Goal: Transaction & Acquisition: Purchase product/service

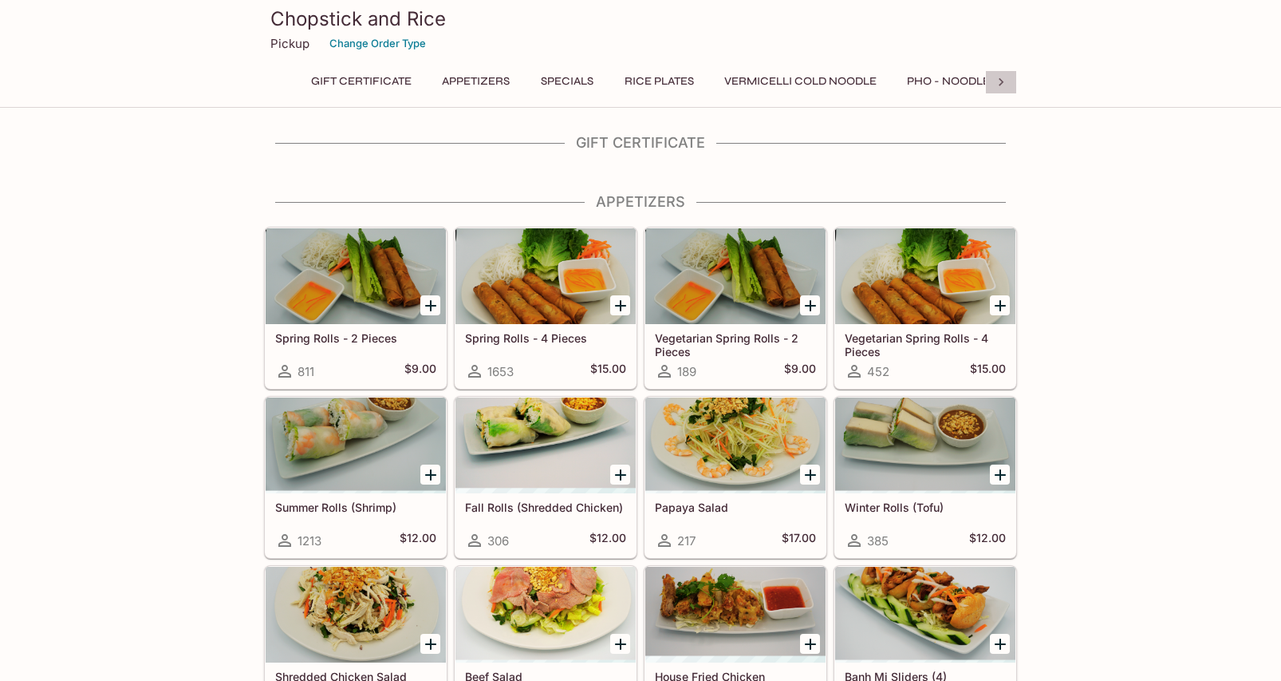
click at [1000, 80] on icon at bounding box center [1001, 82] width 5 height 8
click at [497, 81] on button "Pho - Noodle Soup" at bounding box center [507, 81] width 134 height 22
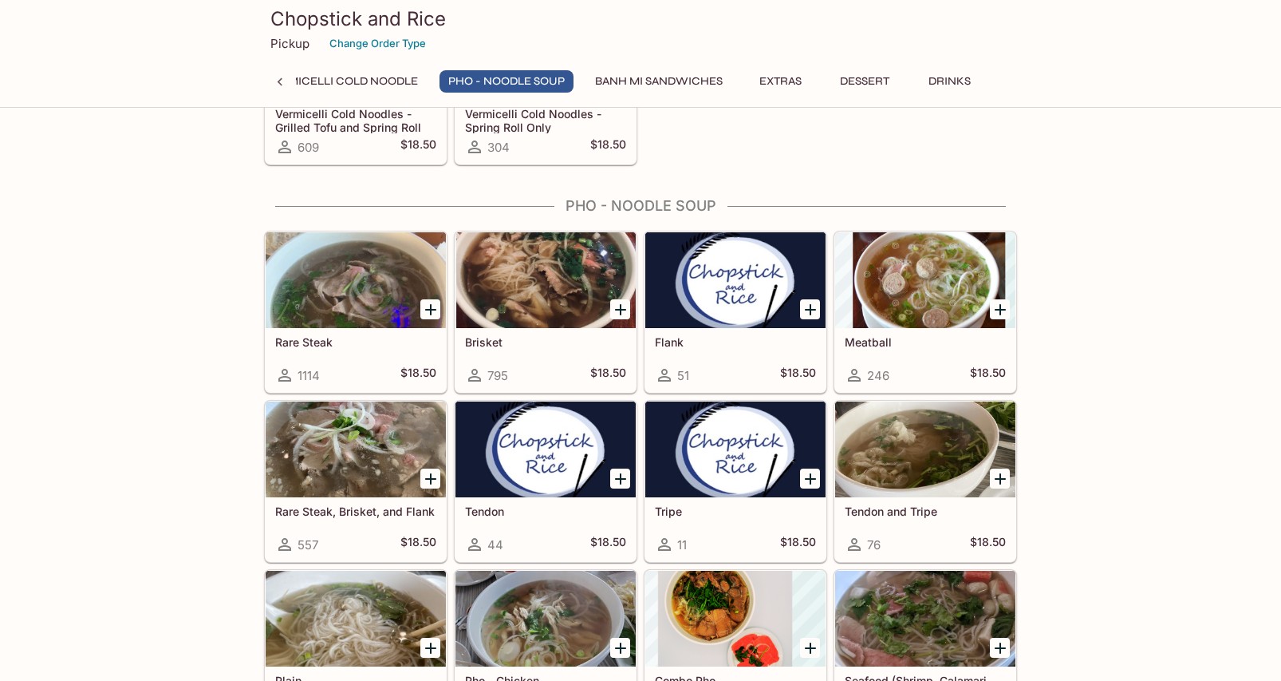
scroll to position [1816, 0]
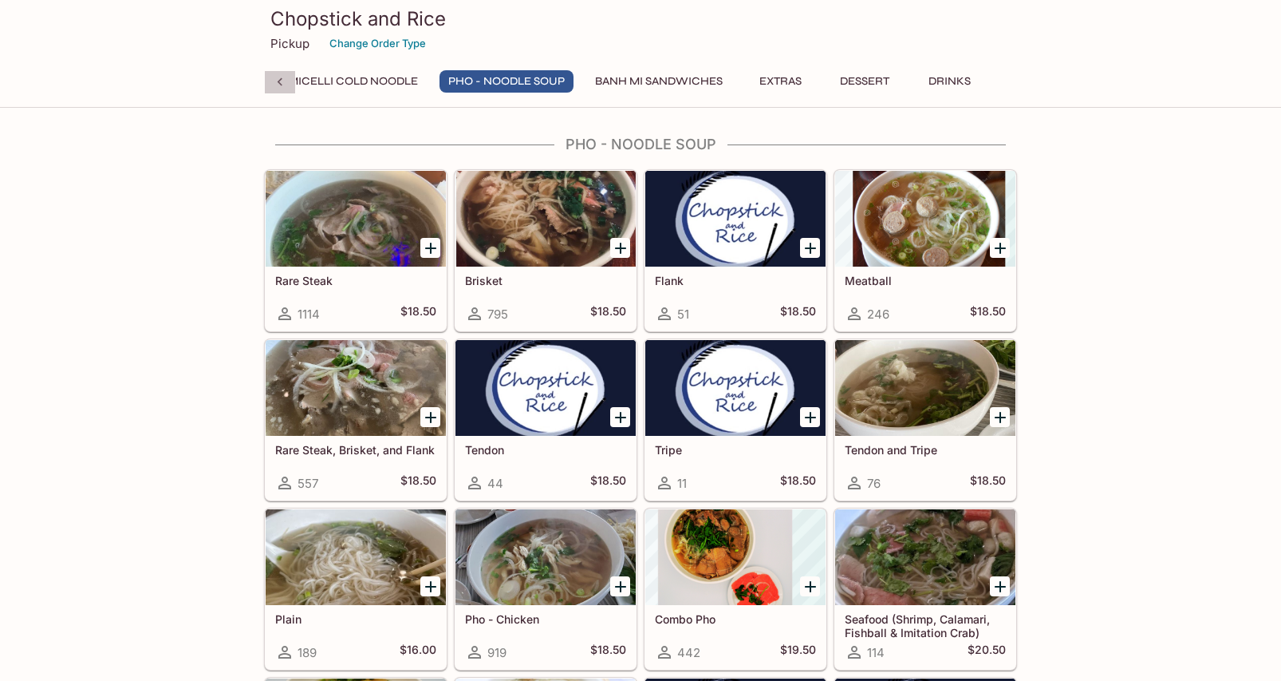
click at [281, 78] on icon at bounding box center [280, 82] width 16 height 16
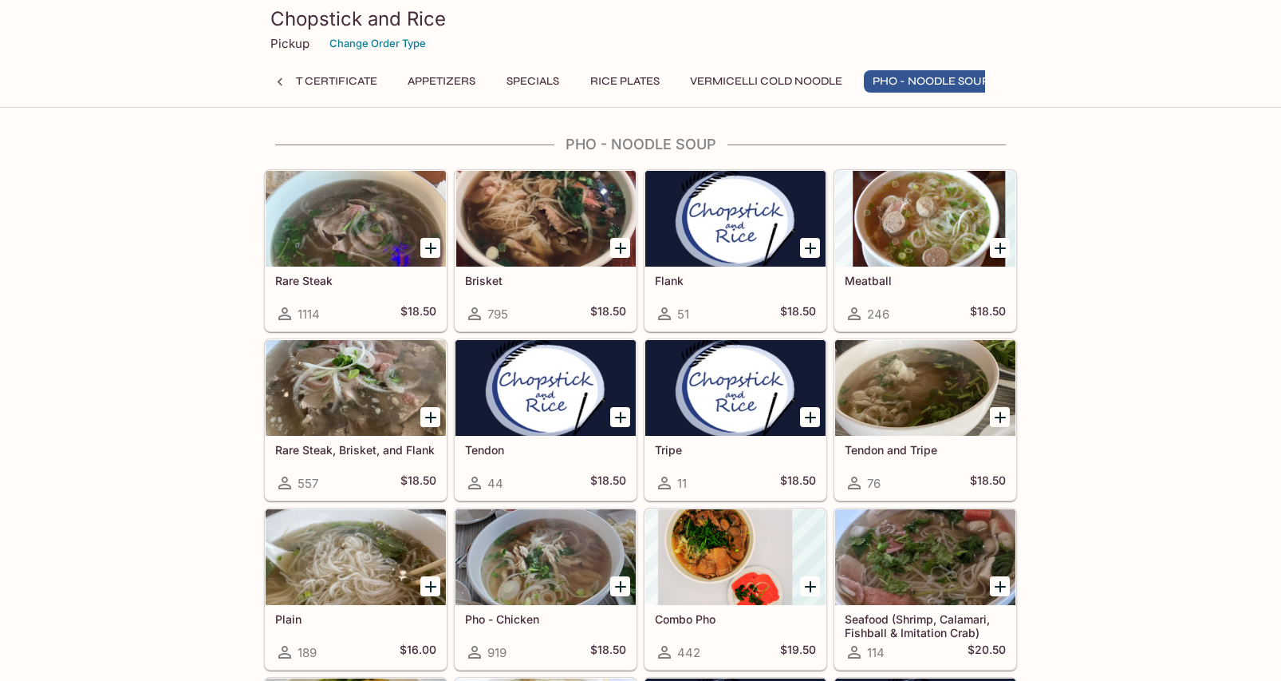
scroll to position [0, 0]
click at [572, 83] on button "Specials" at bounding box center [567, 81] width 72 height 22
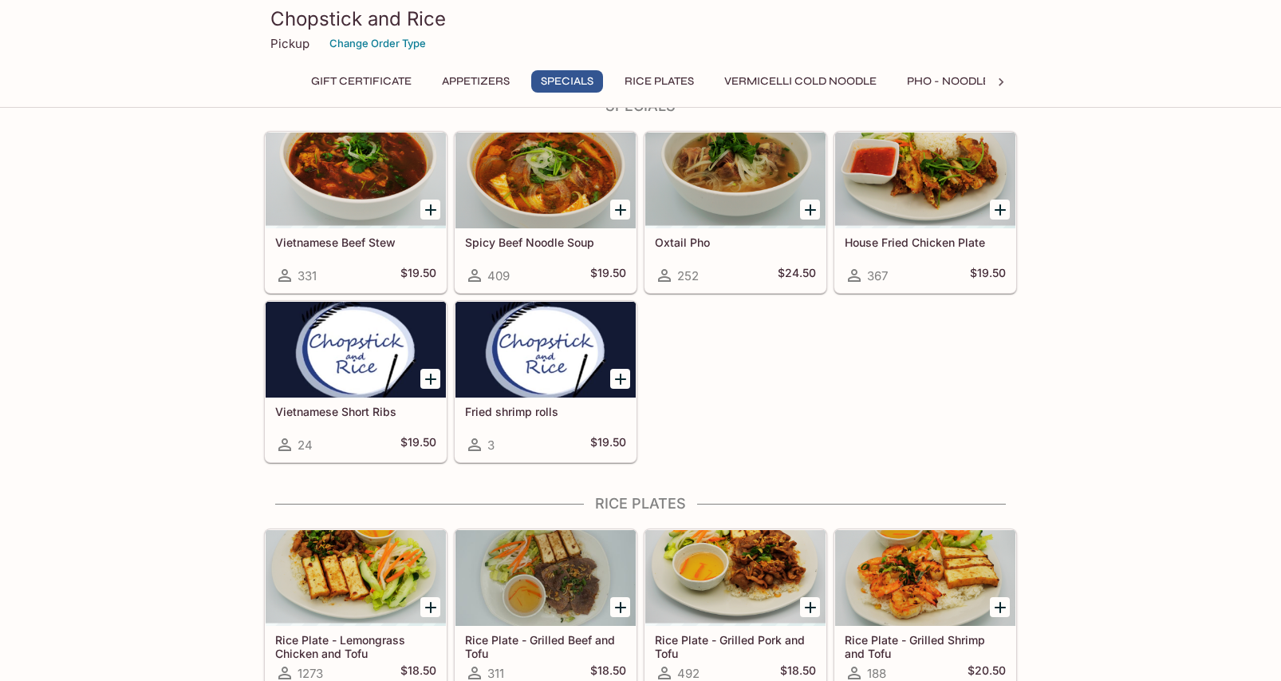
scroll to position [624, 0]
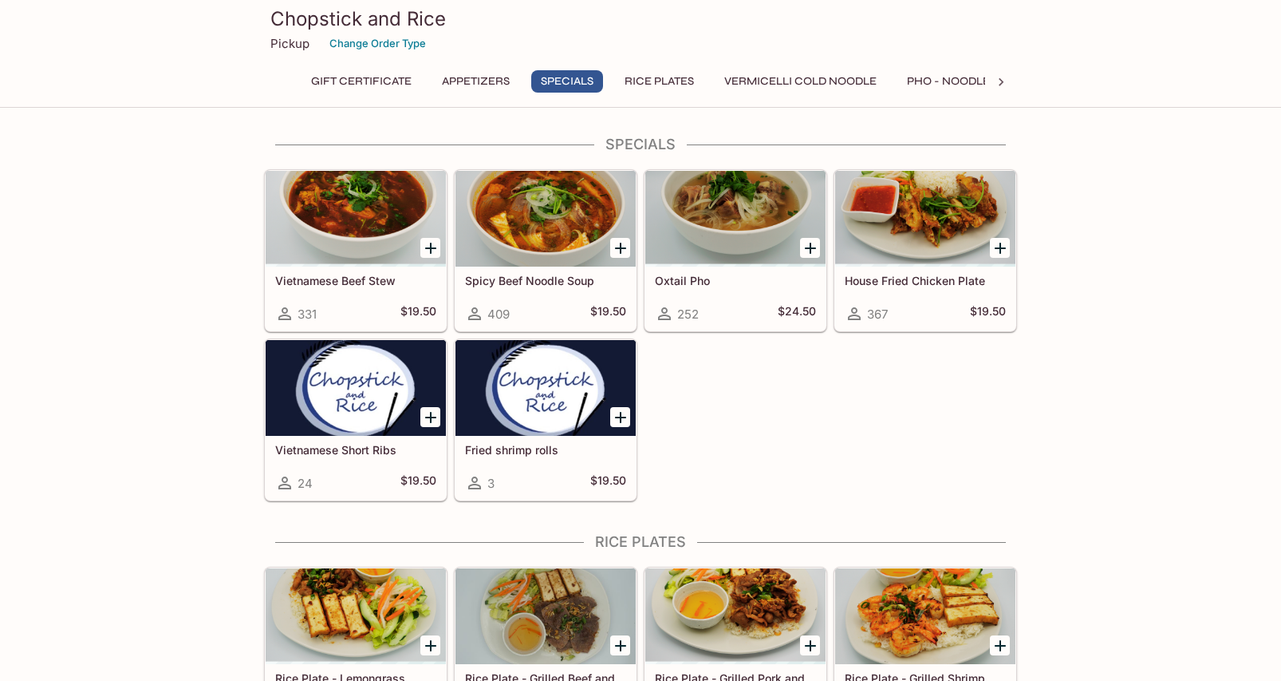
click at [355, 201] on div at bounding box center [356, 219] width 180 height 96
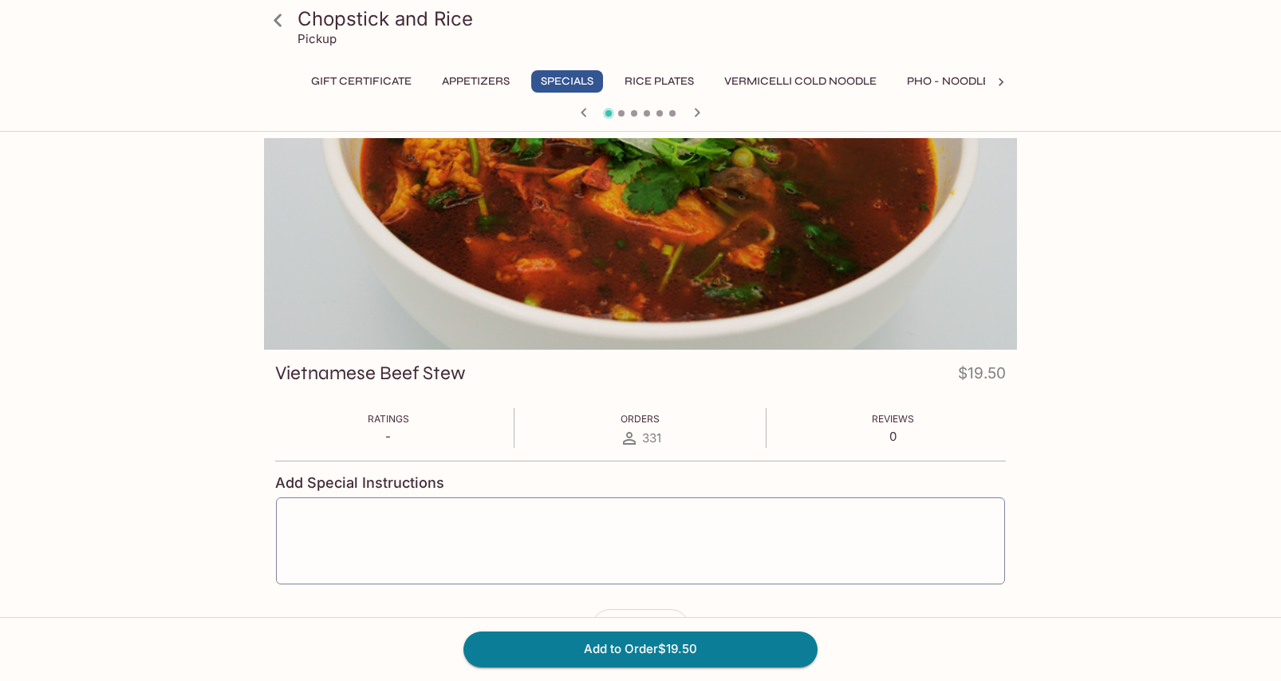
click at [383, 478] on h4 "Add Special Instructions" at bounding box center [640, 483] width 731 height 18
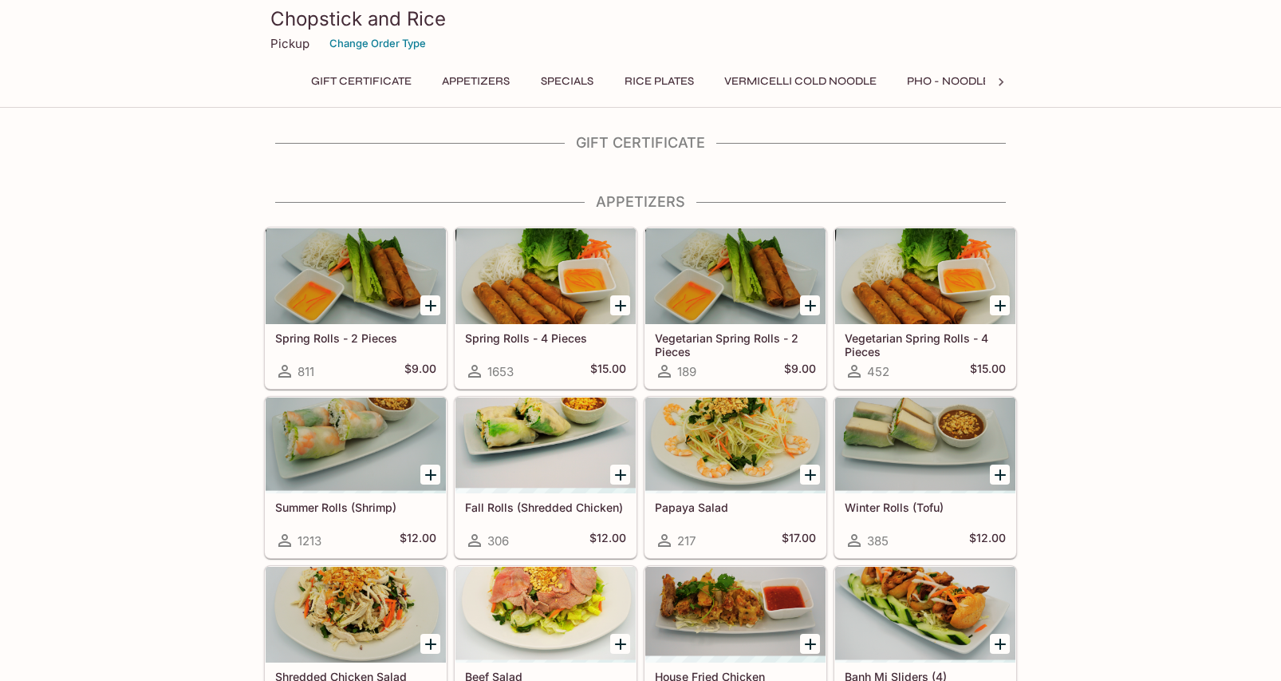
scroll to position [476, 0]
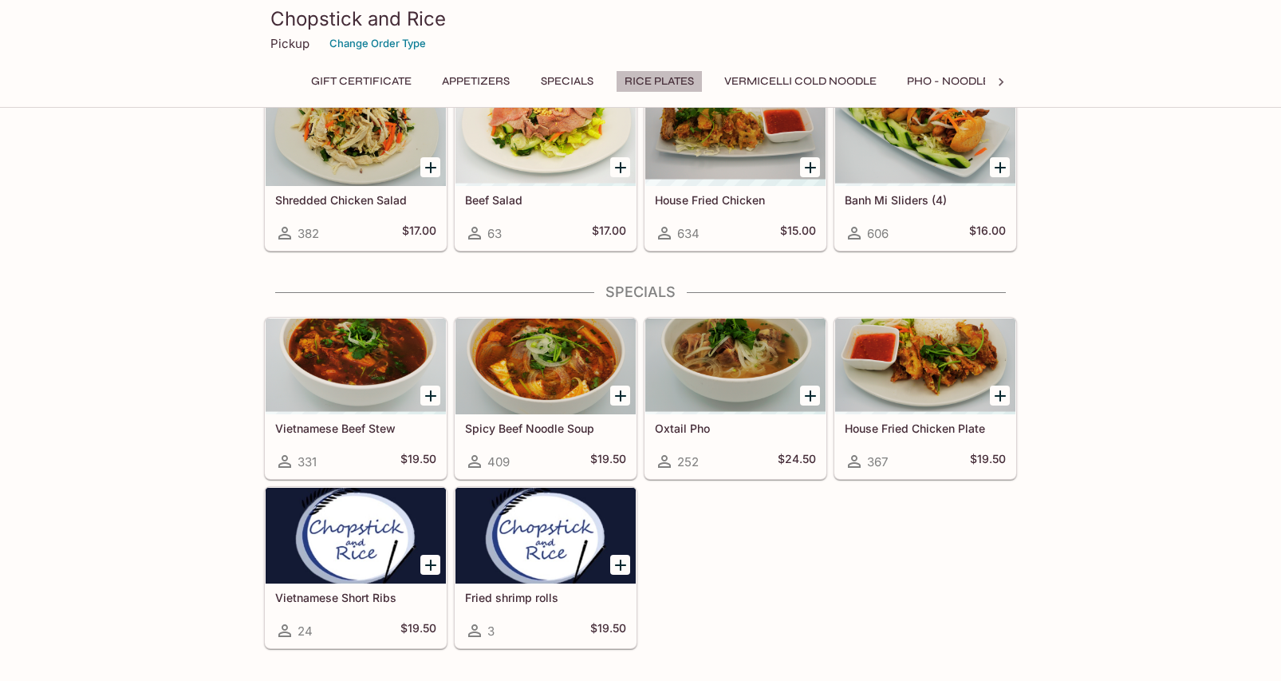
click at [649, 78] on button "Rice Plates" at bounding box center [659, 81] width 87 height 22
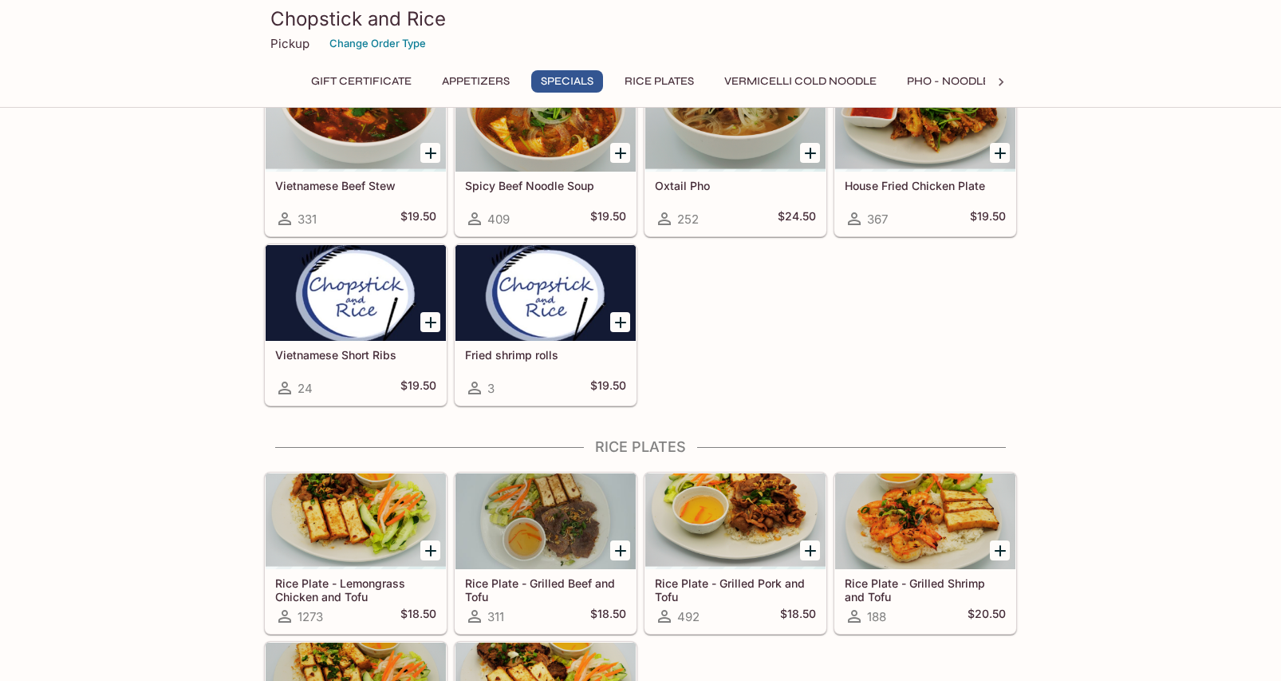
scroll to position [711, 0]
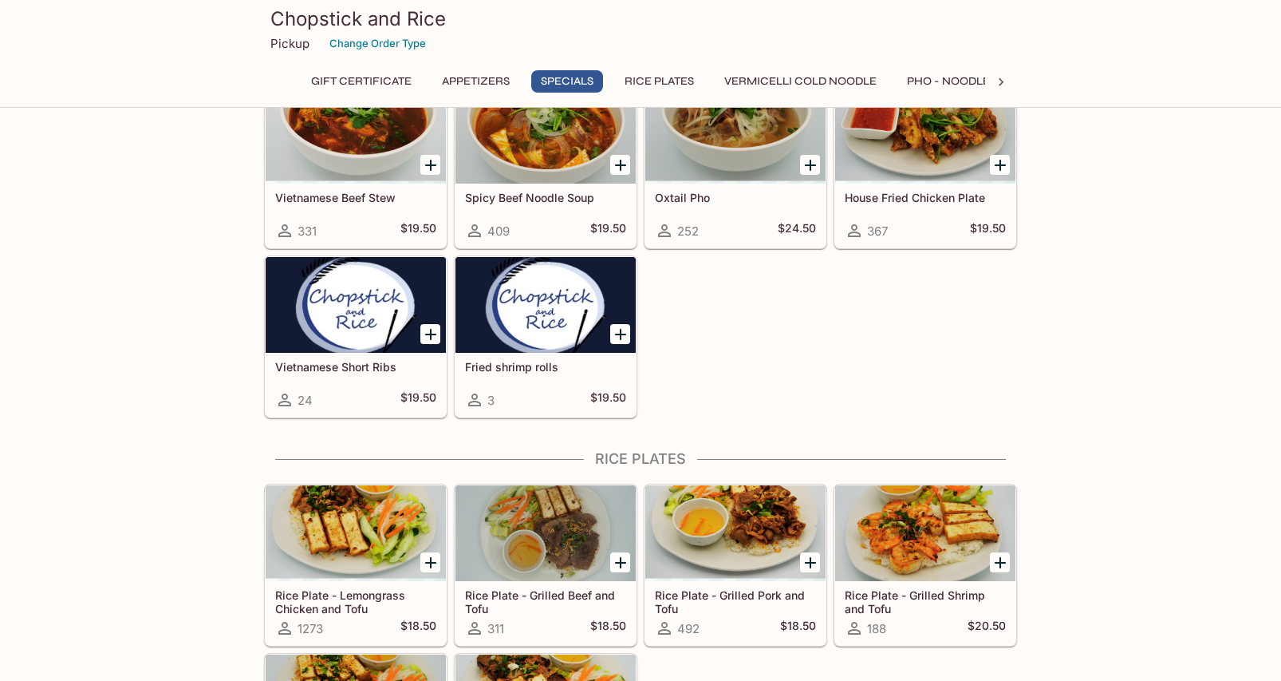
click at [1002, 79] on icon at bounding box center [1001, 82] width 16 height 16
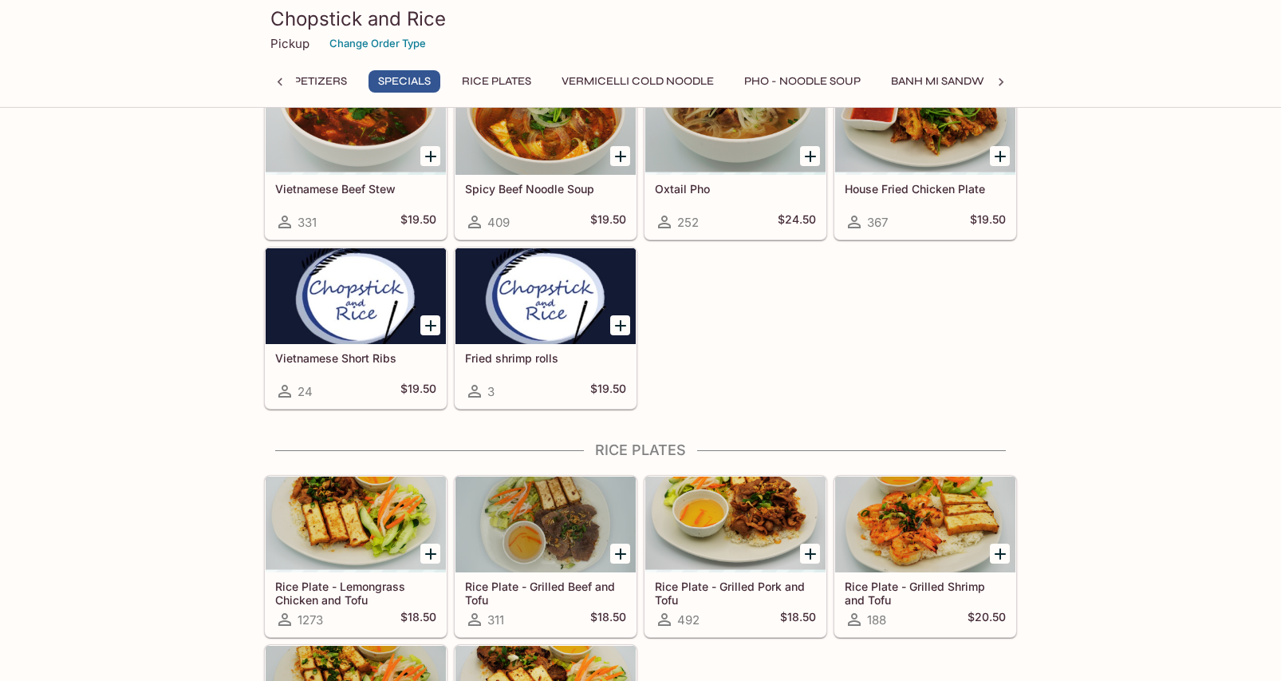
scroll to position [0, 466]
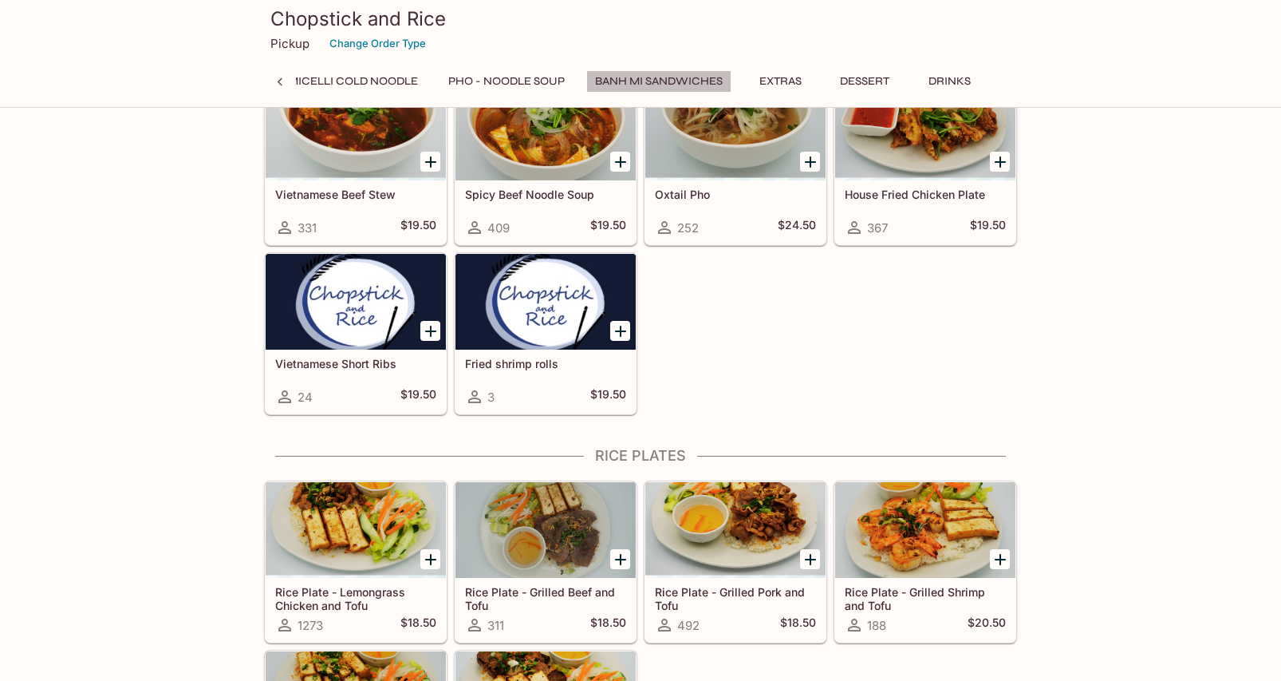
click at [618, 78] on button "Banh Mi Sandwiches" at bounding box center [658, 81] width 145 height 22
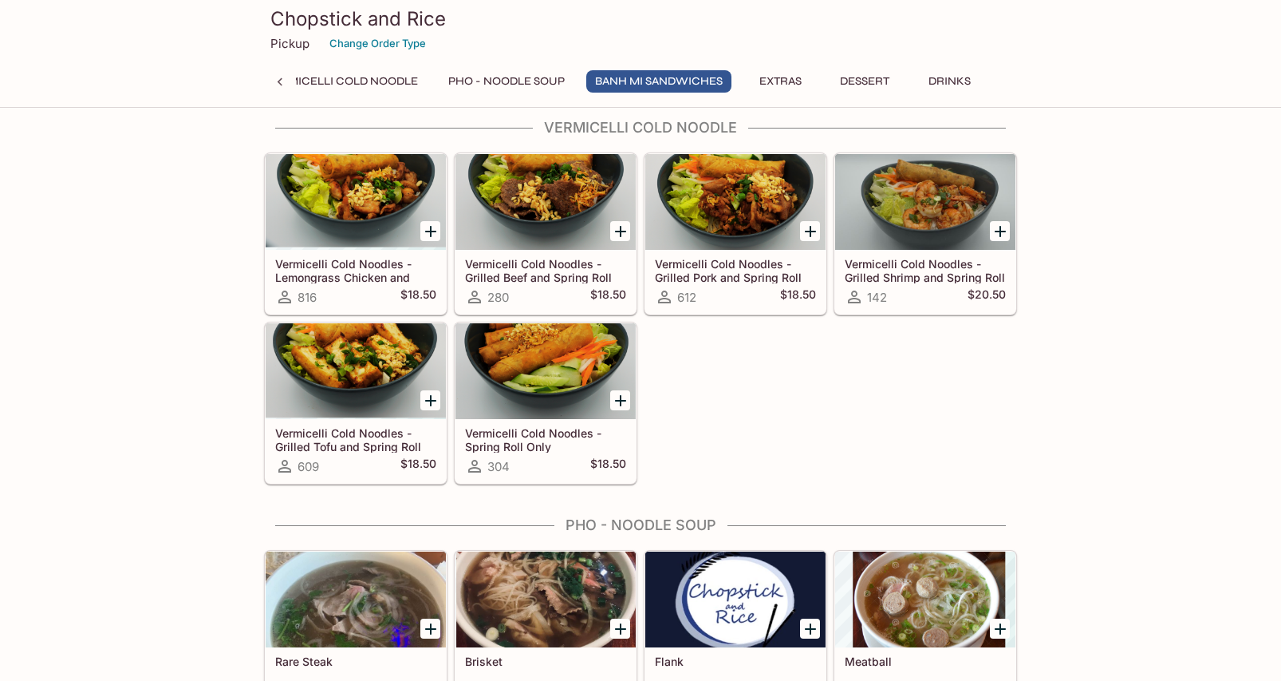
scroll to position [2721, 0]
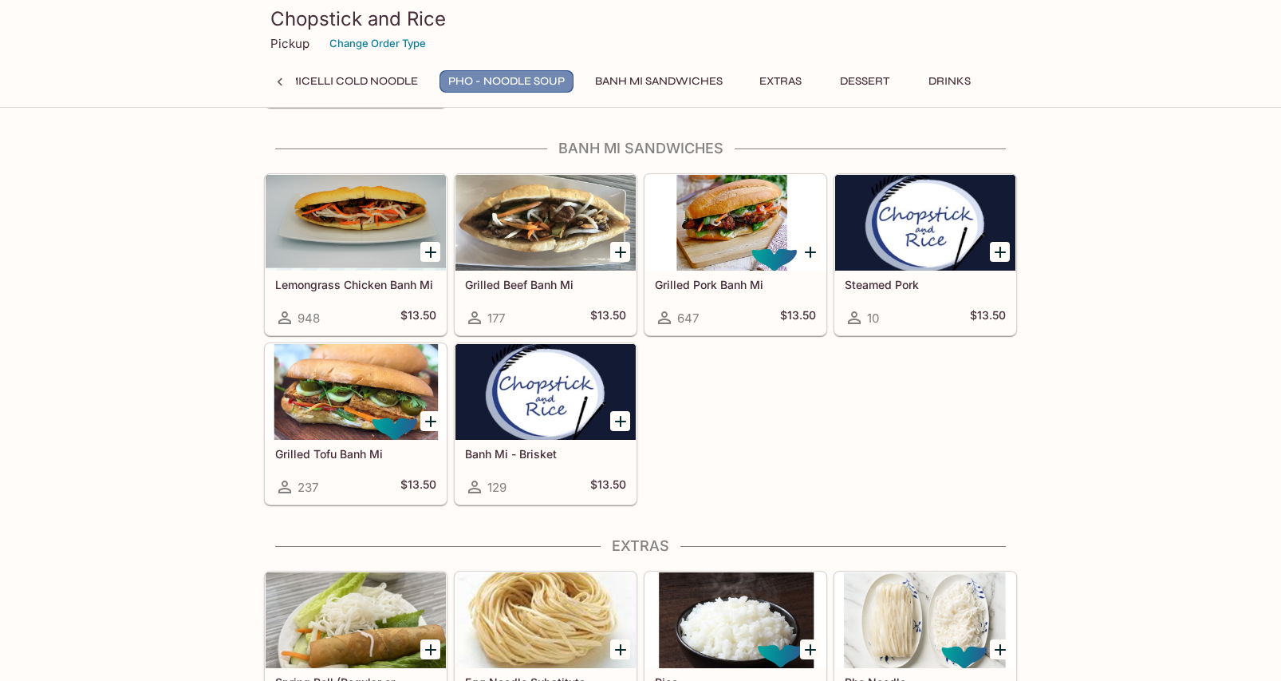
click at [464, 80] on button "Pho - Noodle Soup" at bounding box center [507, 81] width 134 height 22
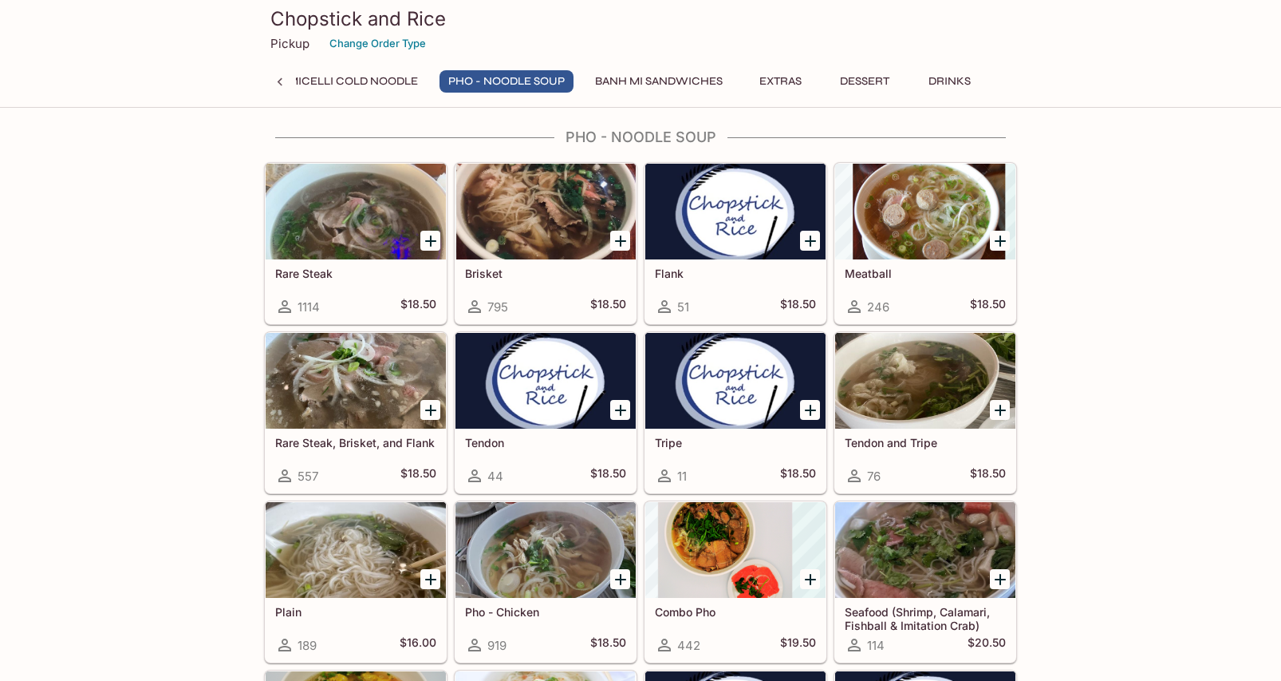
scroll to position [1816, 0]
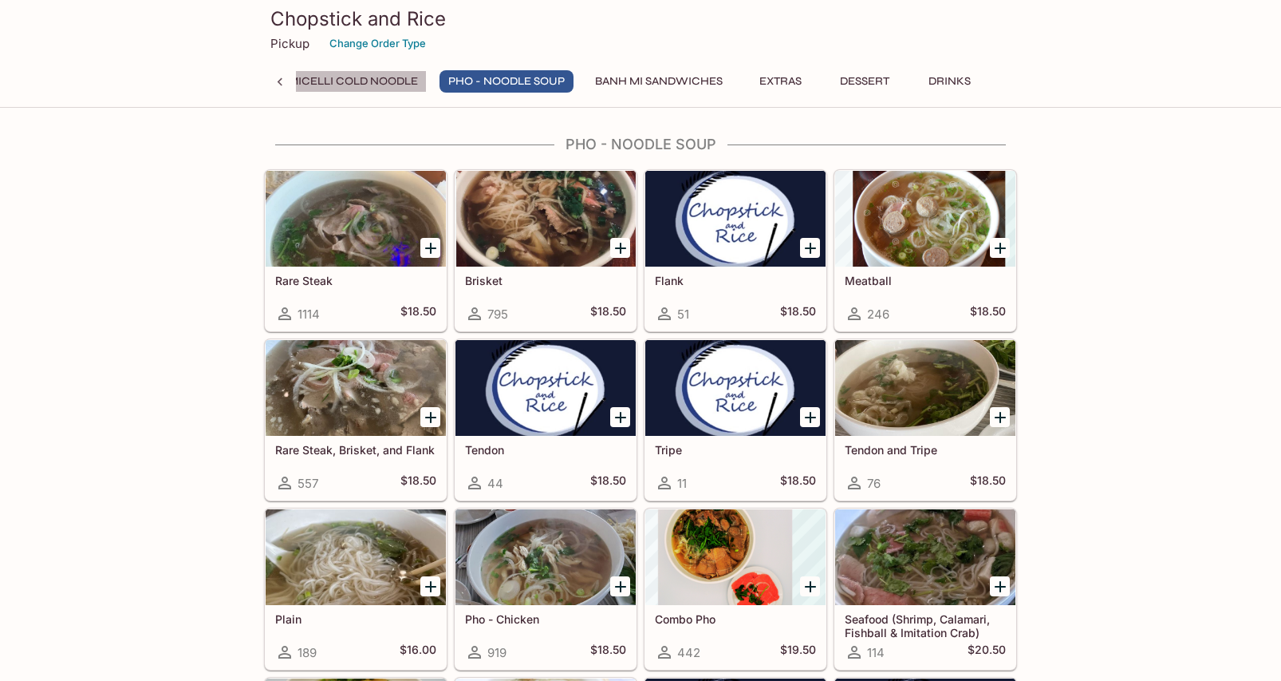
click at [378, 81] on button "Vermicelli Cold Noodle" at bounding box center [342, 81] width 170 height 22
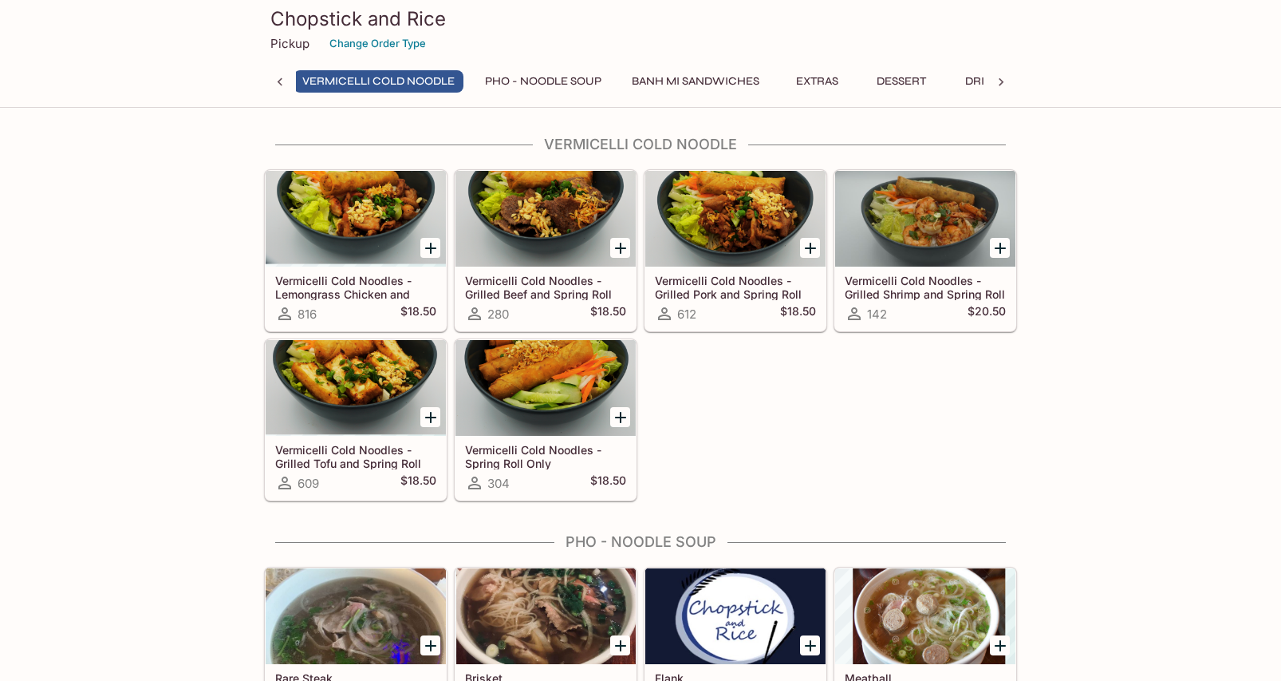
scroll to position [1421, 0]
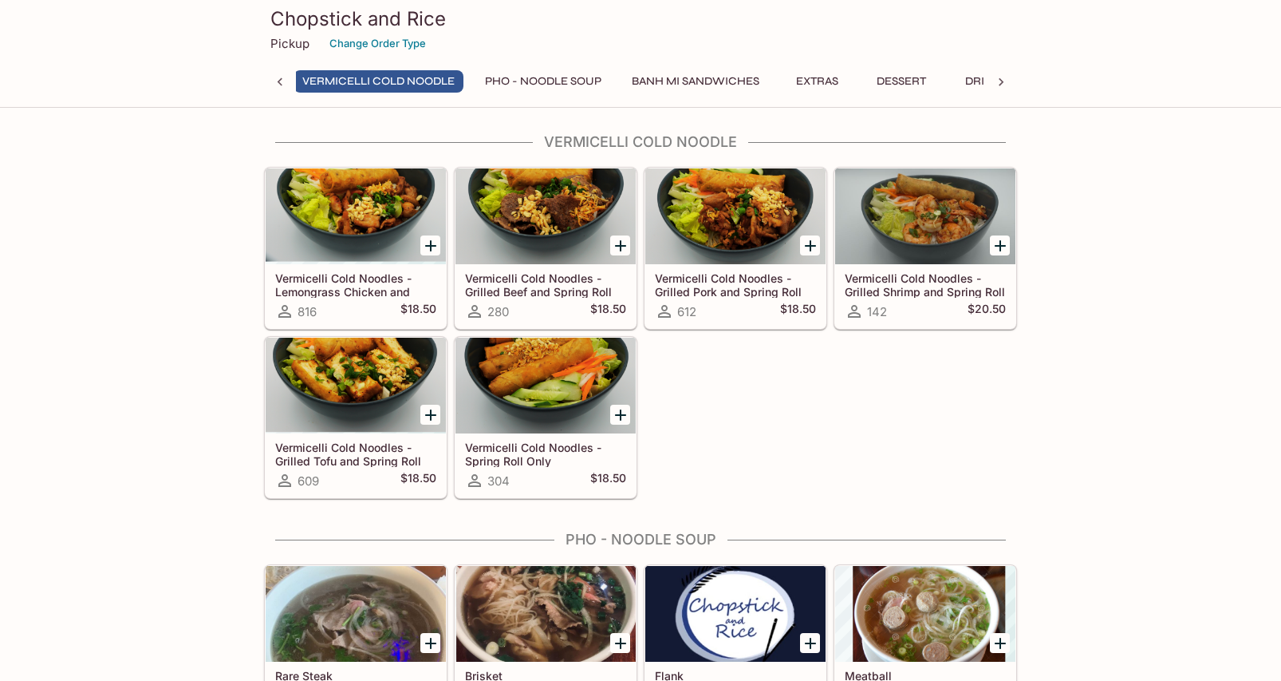
click at [283, 80] on icon at bounding box center [280, 82] width 16 height 16
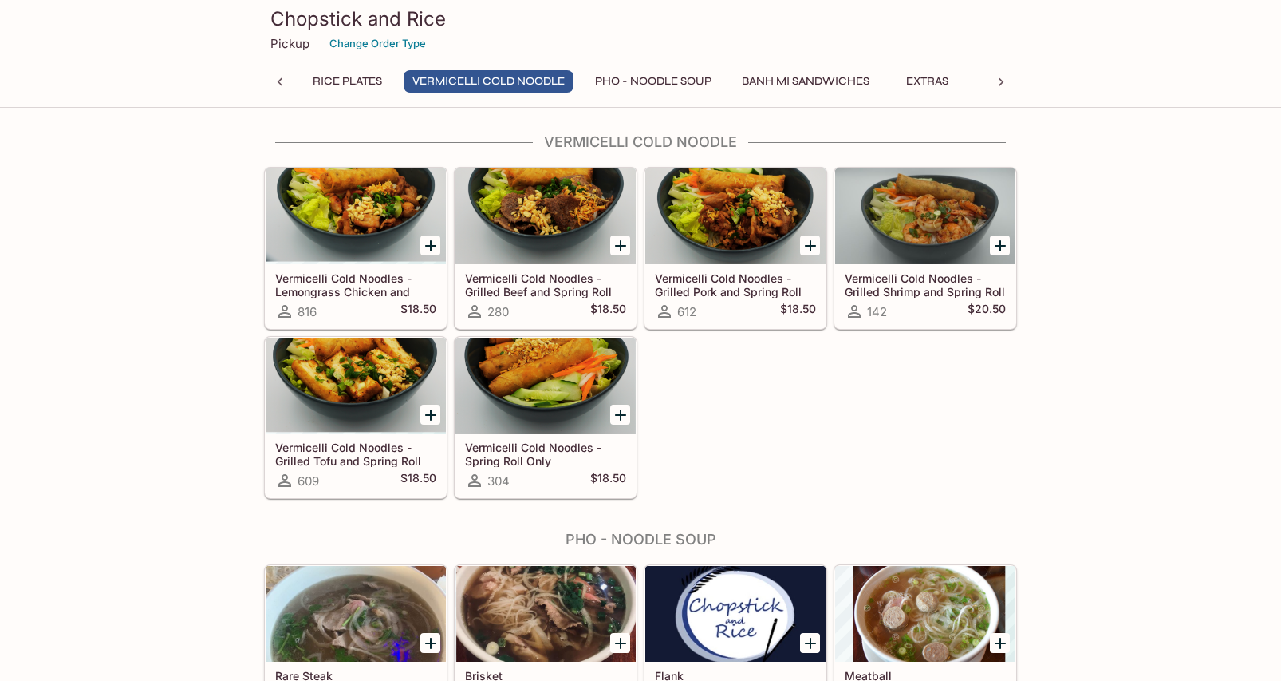
scroll to position [0, 0]
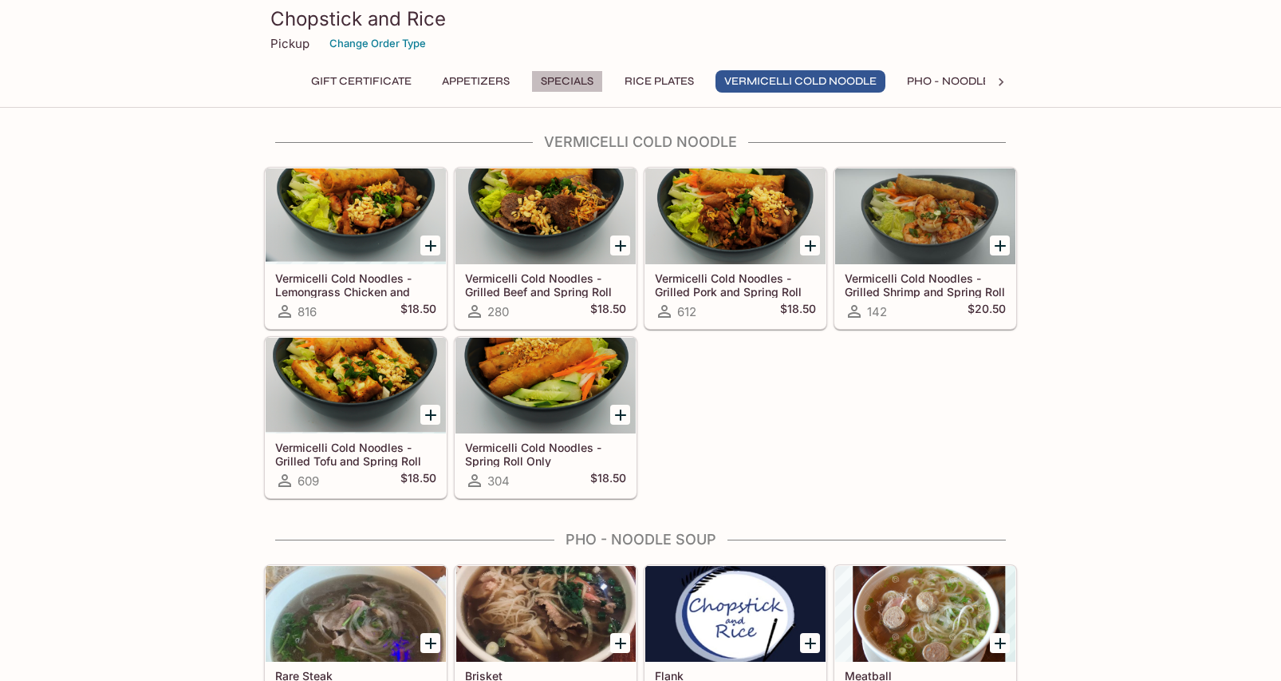
click at [566, 81] on button "Specials" at bounding box center [567, 81] width 72 height 22
